Goal: Browse casually: Explore the website without a specific task or goal

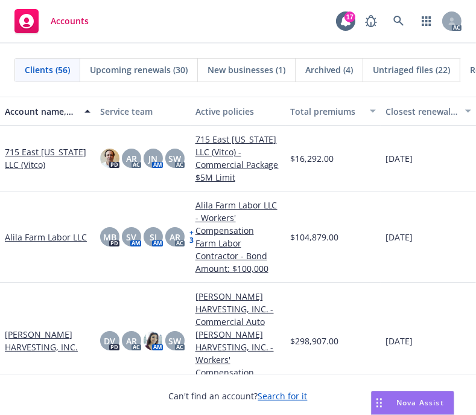
scroll to position [670, 0]
